Goal: Find specific page/section: Find specific page/section

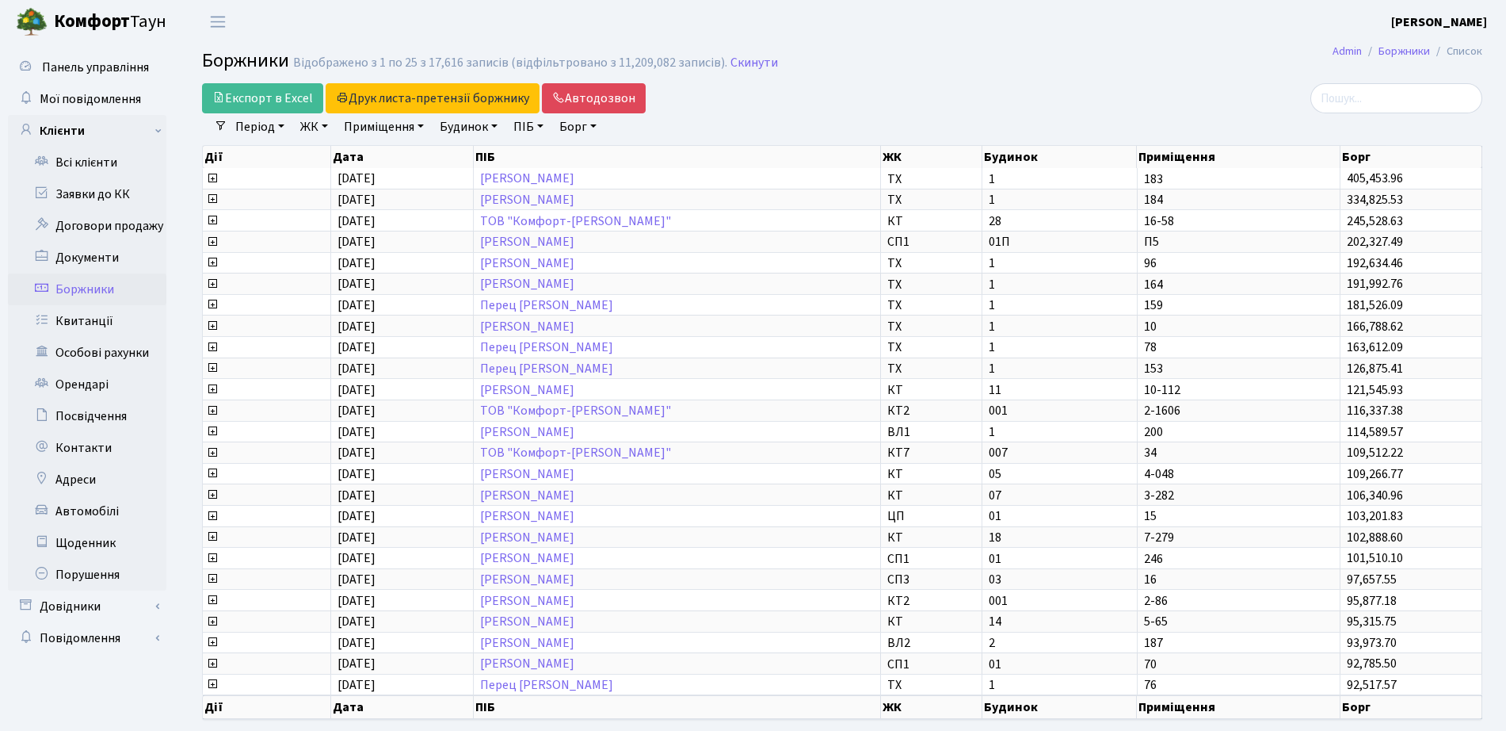
select select "25"
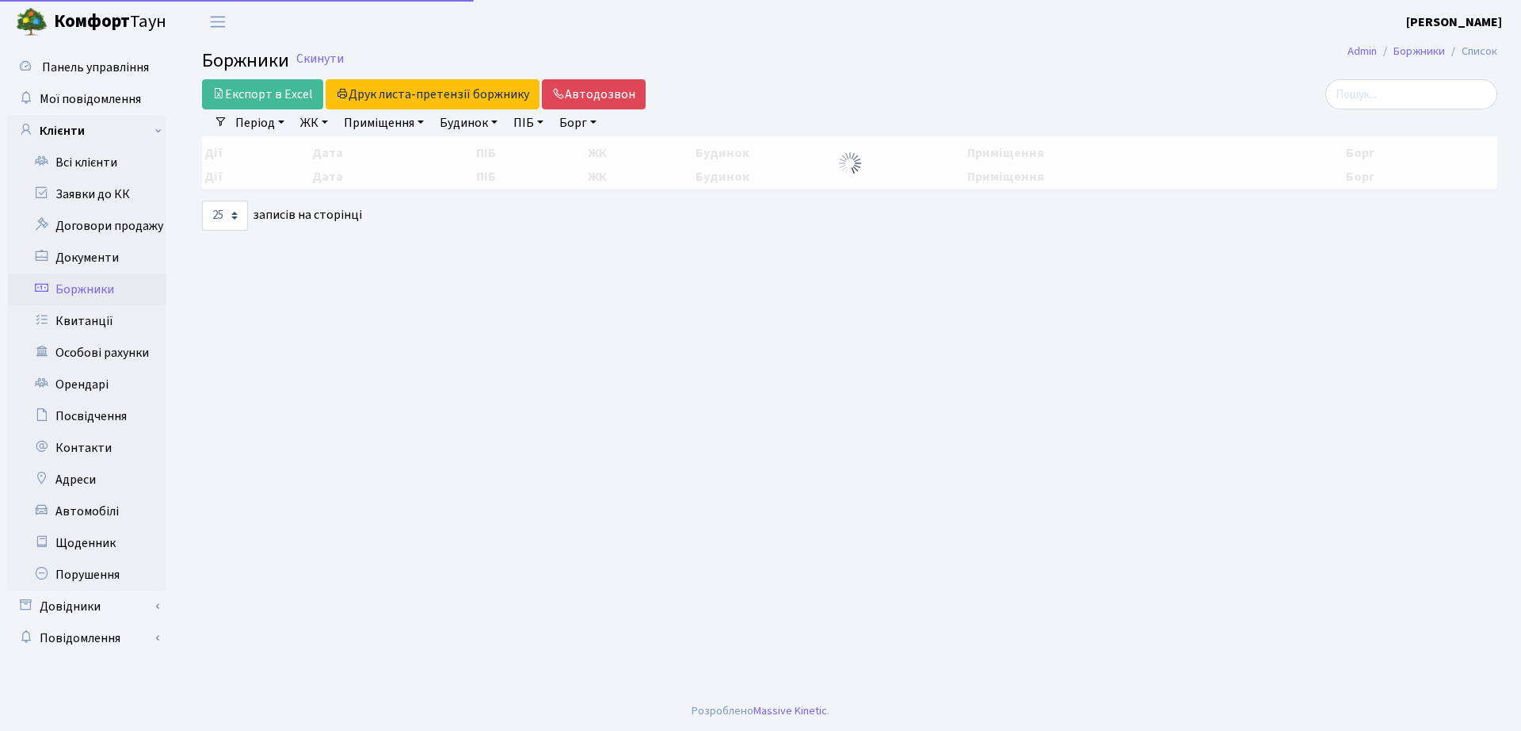
select select "25"
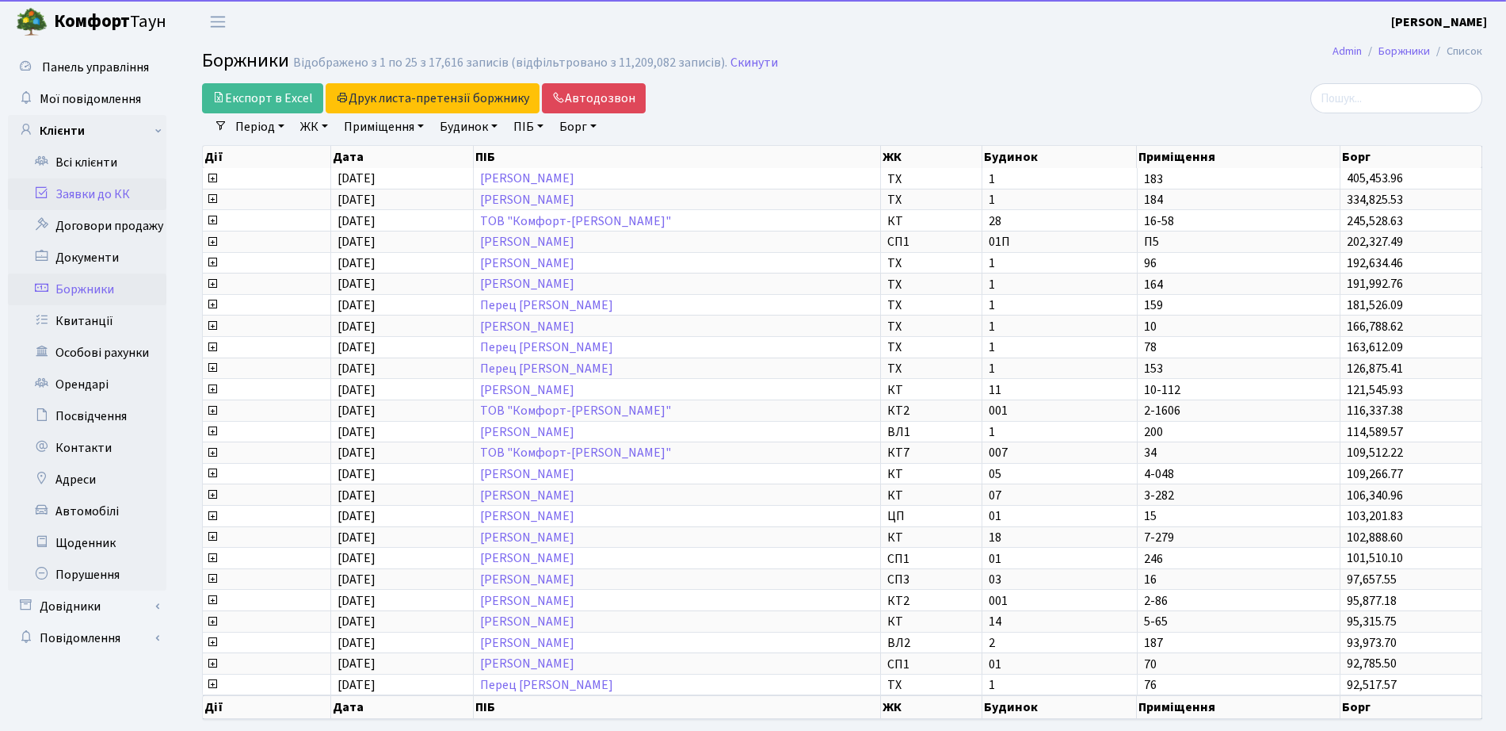
click at [83, 194] on link "Заявки до КК" at bounding box center [87, 194] width 158 height 32
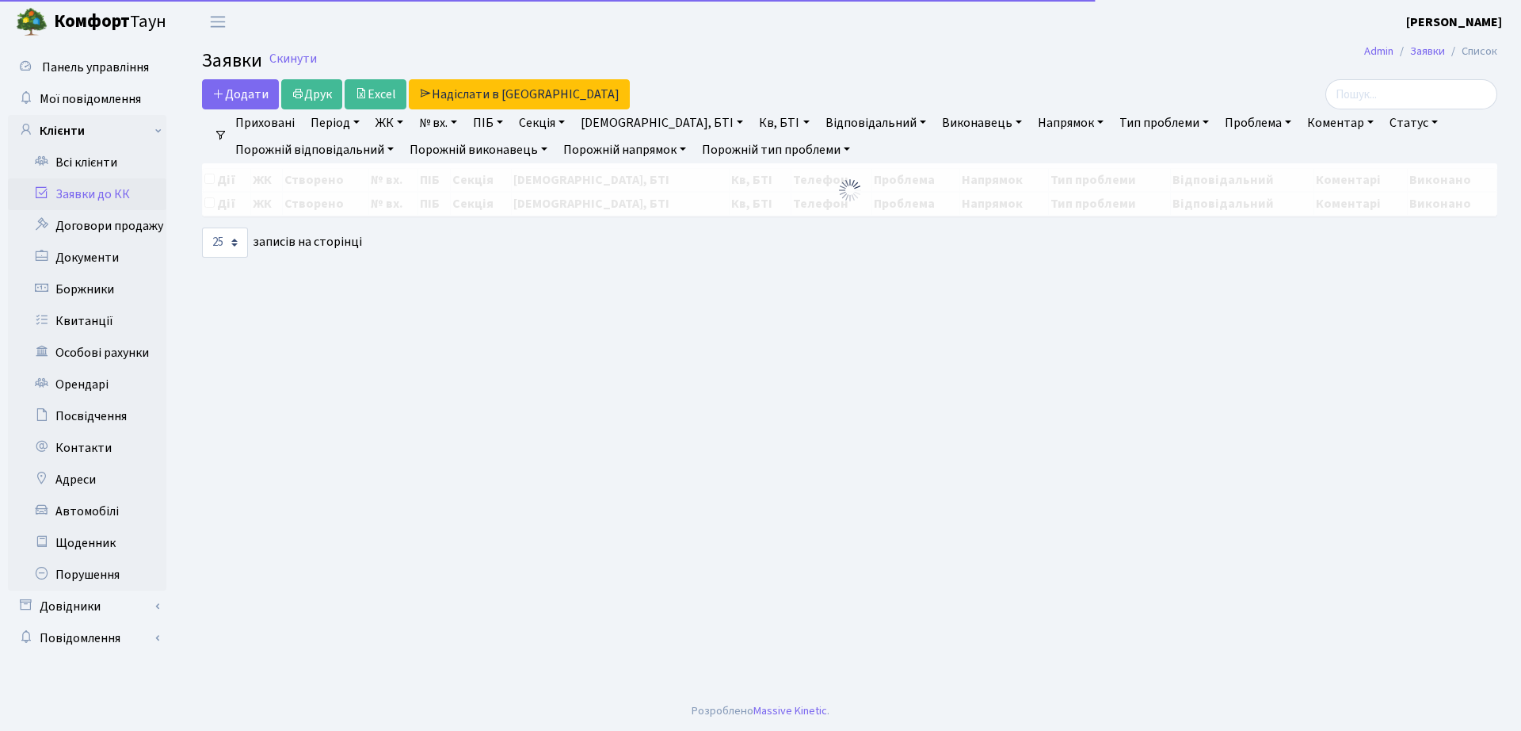
select select "25"
